Goal: Communication & Community: Connect with others

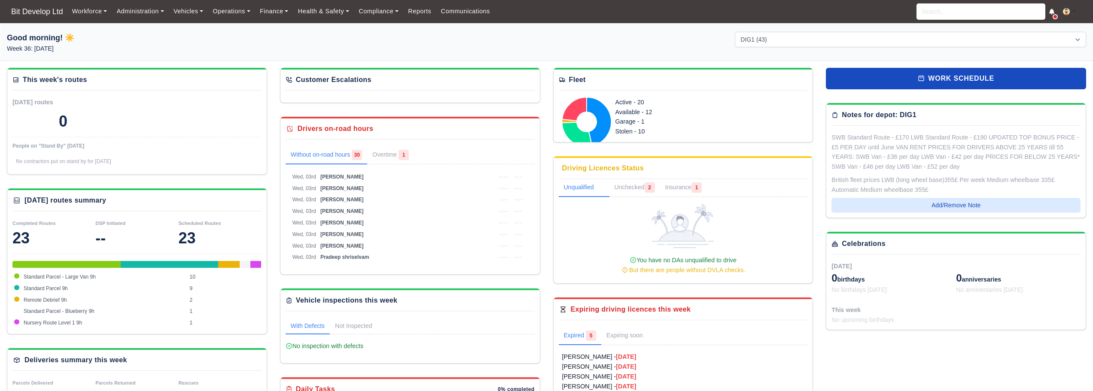
select select "2"
click at [467, 9] on link "Communications" at bounding box center [465, 11] width 59 height 17
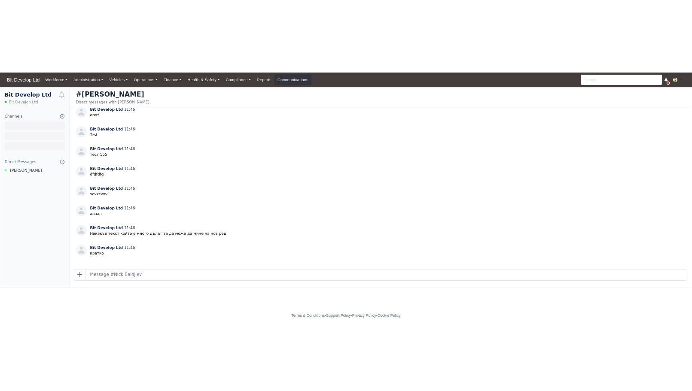
scroll to position [283, 0]
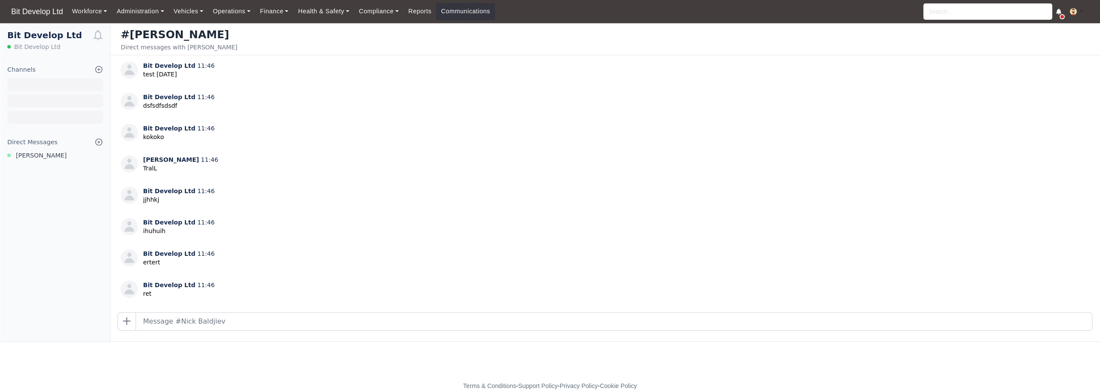
click at [34, 47] on span "Bit Develop Ltd" at bounding box center [37, 47] width 46 height 9
click at [47, 34] on h1 "Bit Develop Ltd" at bounding box center [49, 35] width 85 height 11
